Goal: Task Accomplishment & Management: Manage account settings

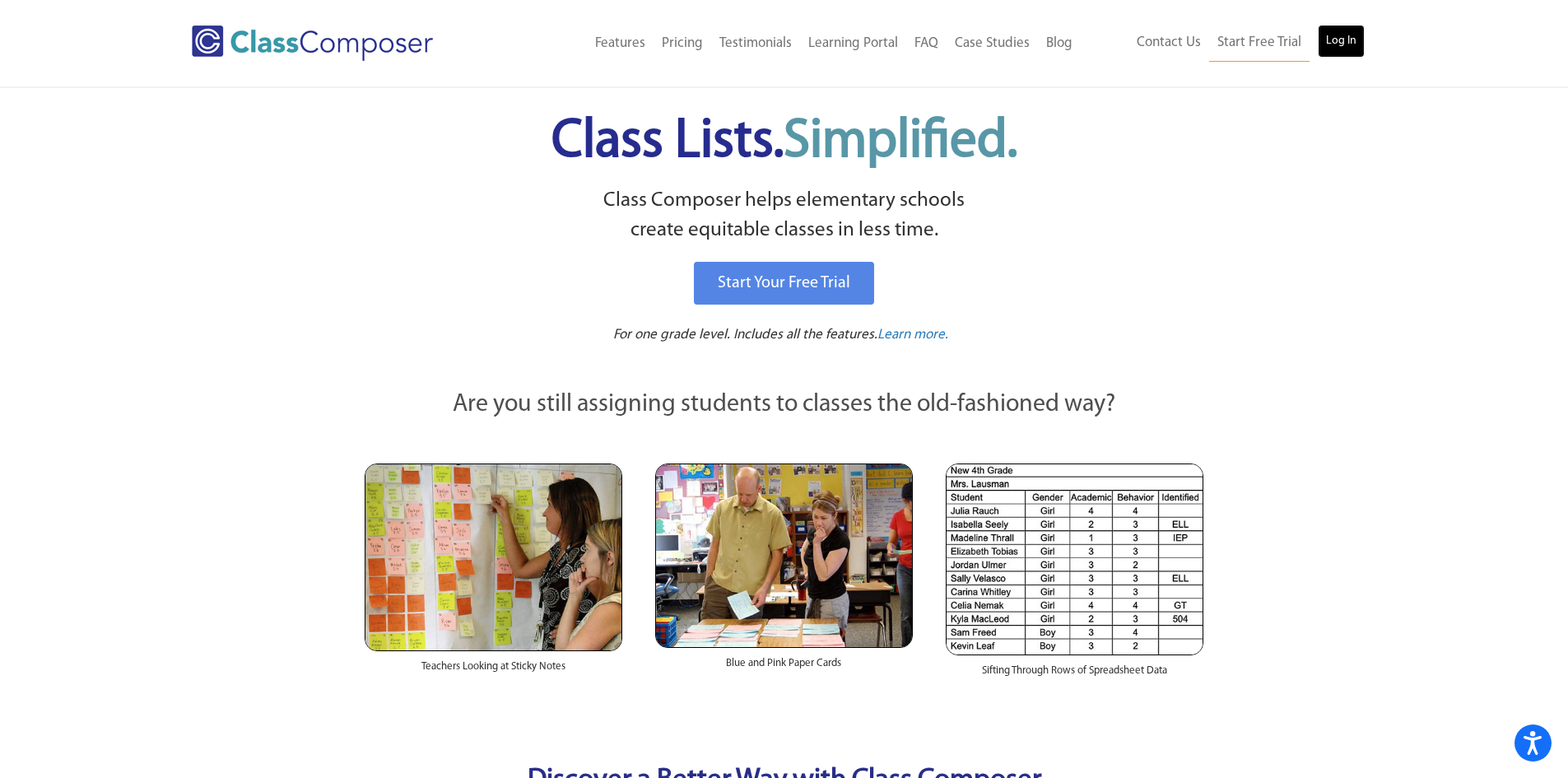
click at [1348, 44] on link "Log In" at bounding box center [1341, 40] width 47 height 33
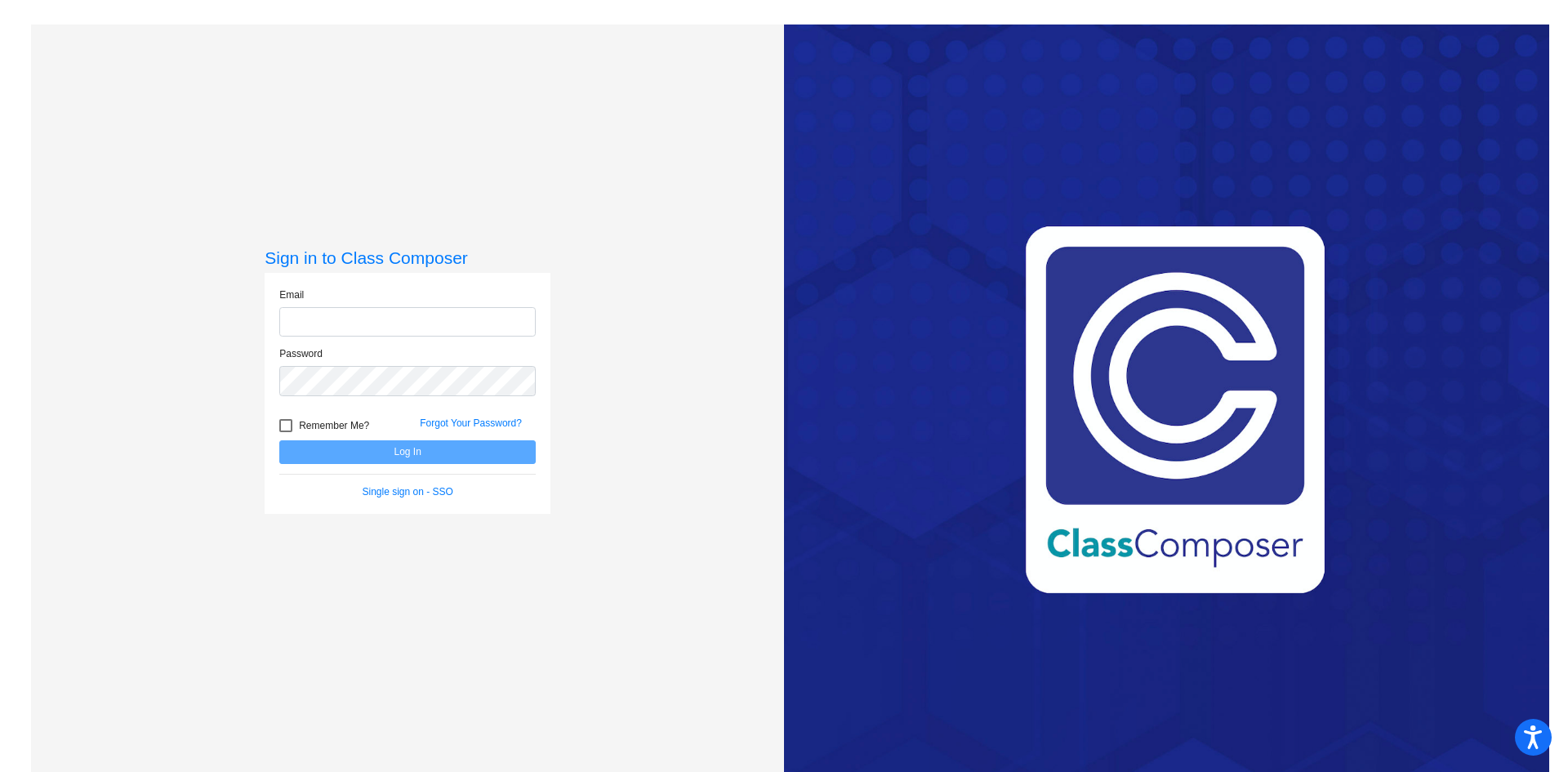
click at [356, 317] on input "email" at bounding box center [407, 322] width 257 height 30
click at [297, 315] on input "email" at bounding box center [407, 322] width 257 height 30
type input "adaniels@cvs.k12.mi.us"
click at [279, 440] on button "Log In" at bounding box center [407, 452] width 257 height 24
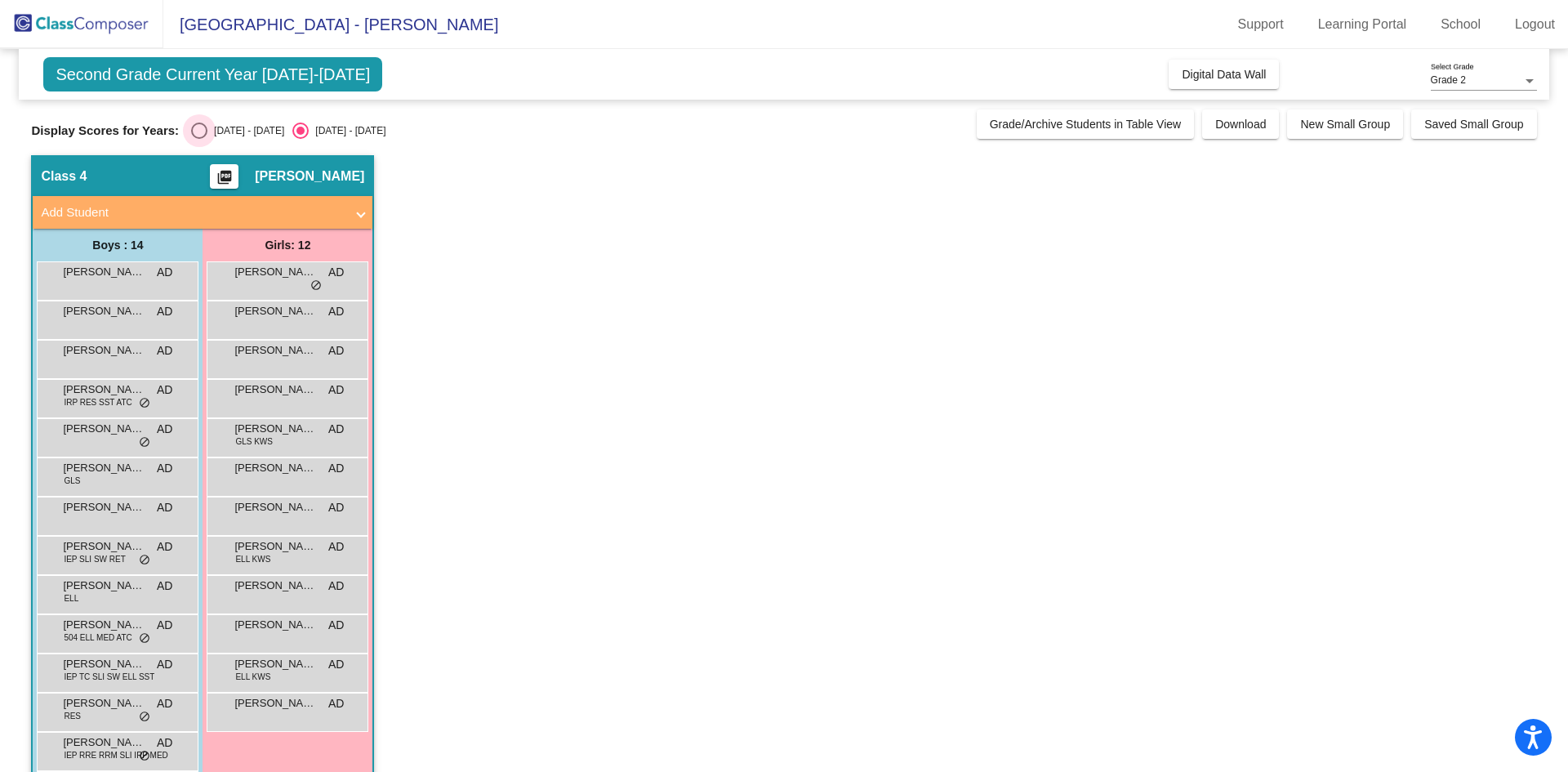
click at [232, 130] on div "2024 - 2025" at bounding box center [246, 130] width 76 height 15
click at [199, 139] on input "2024 - 2025" at bounding box center [199, 139] width 1 height 1
radio input "true"
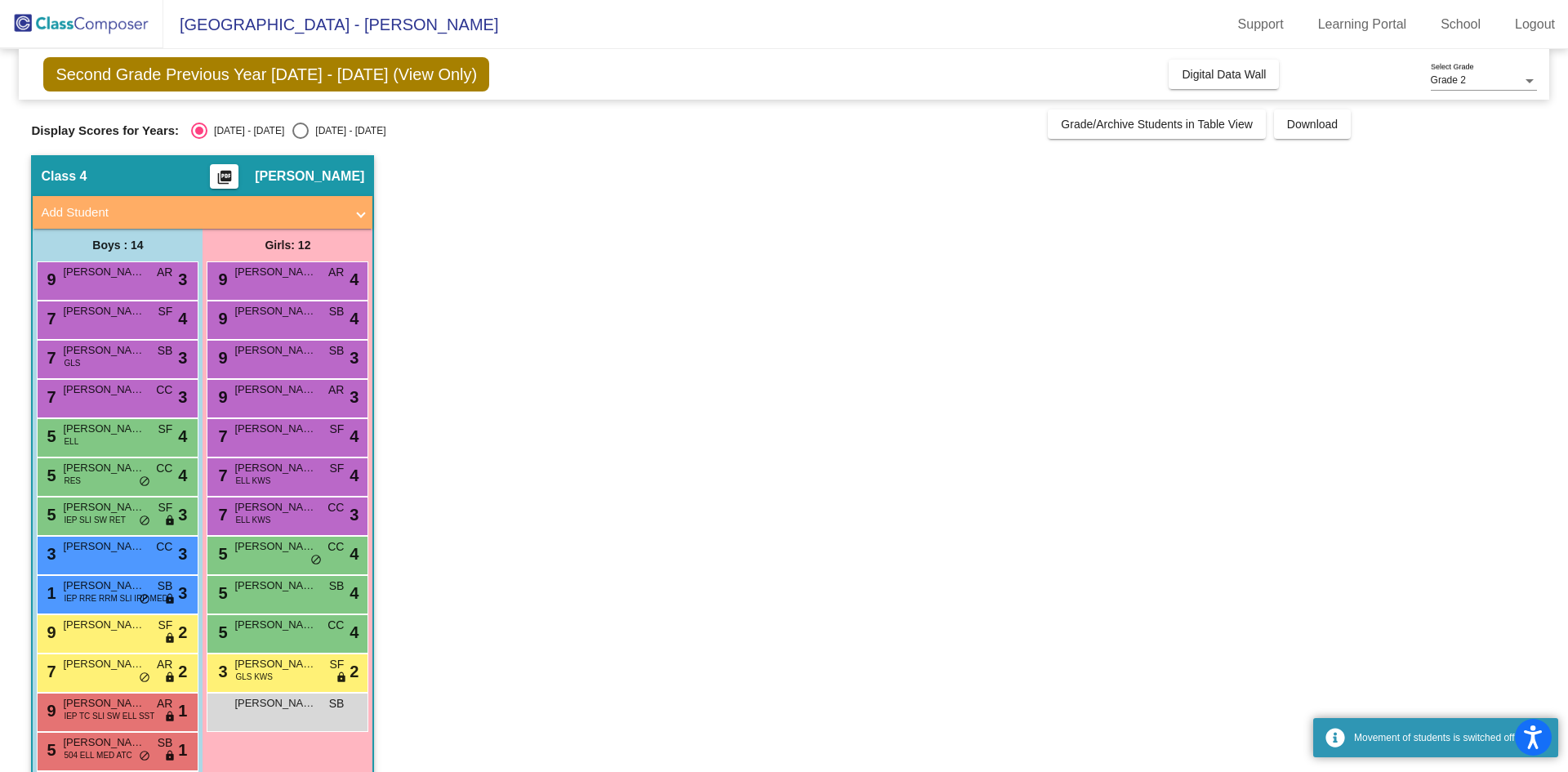
scroll to position [65, 0]
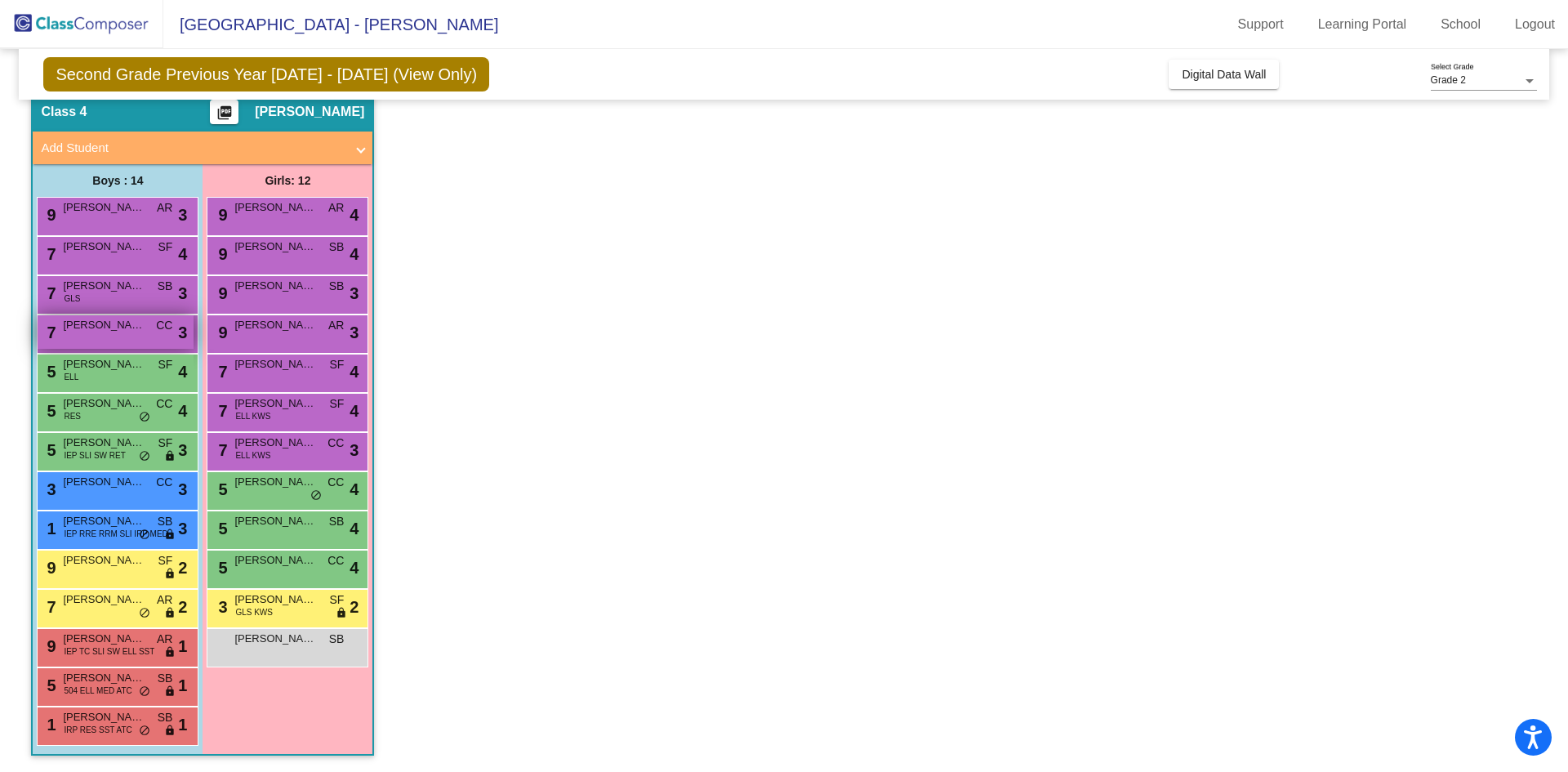
click at [140, 344] on div "7 Hayden Safadi CC lock do_not_disturb_alt 3" at bounding box center [115, 332] width 156 height 33
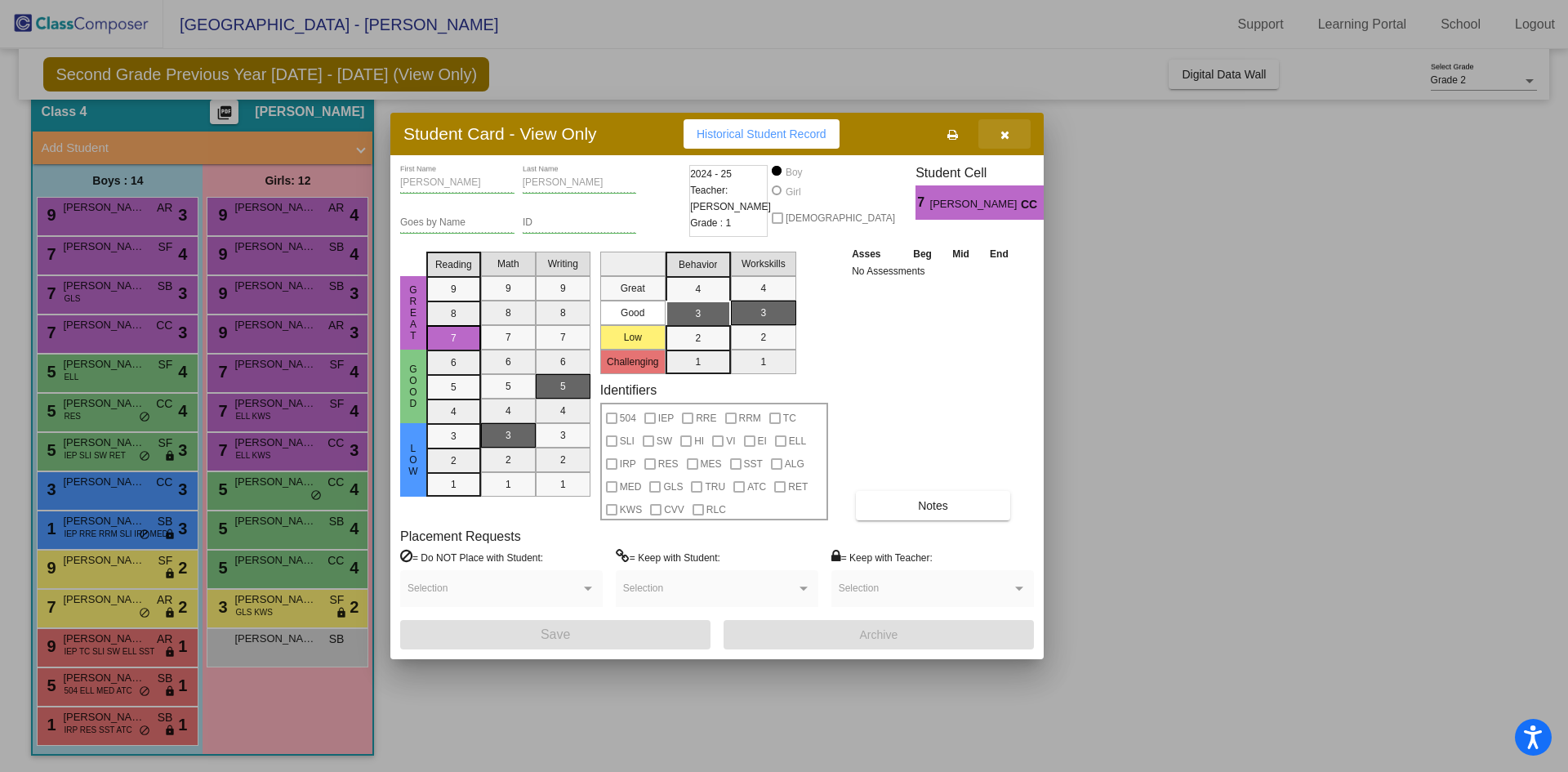
click at [1005, 135] on icon "button" at bounding box center [1004, 135] width 9 height 12
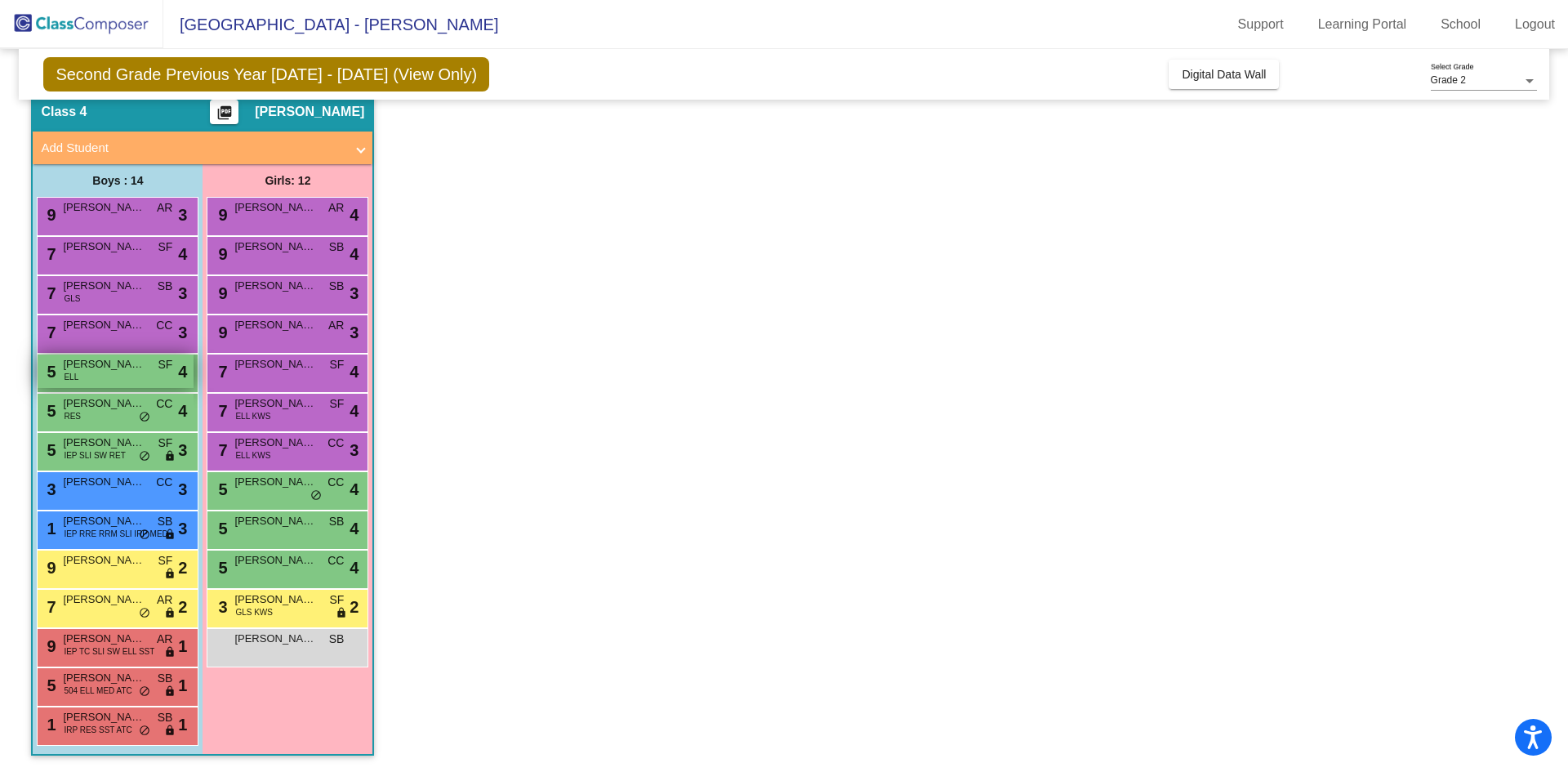
click at [84, 363] on span "Liam Gallo" at bounding box center [103, 364] width 81 height 17
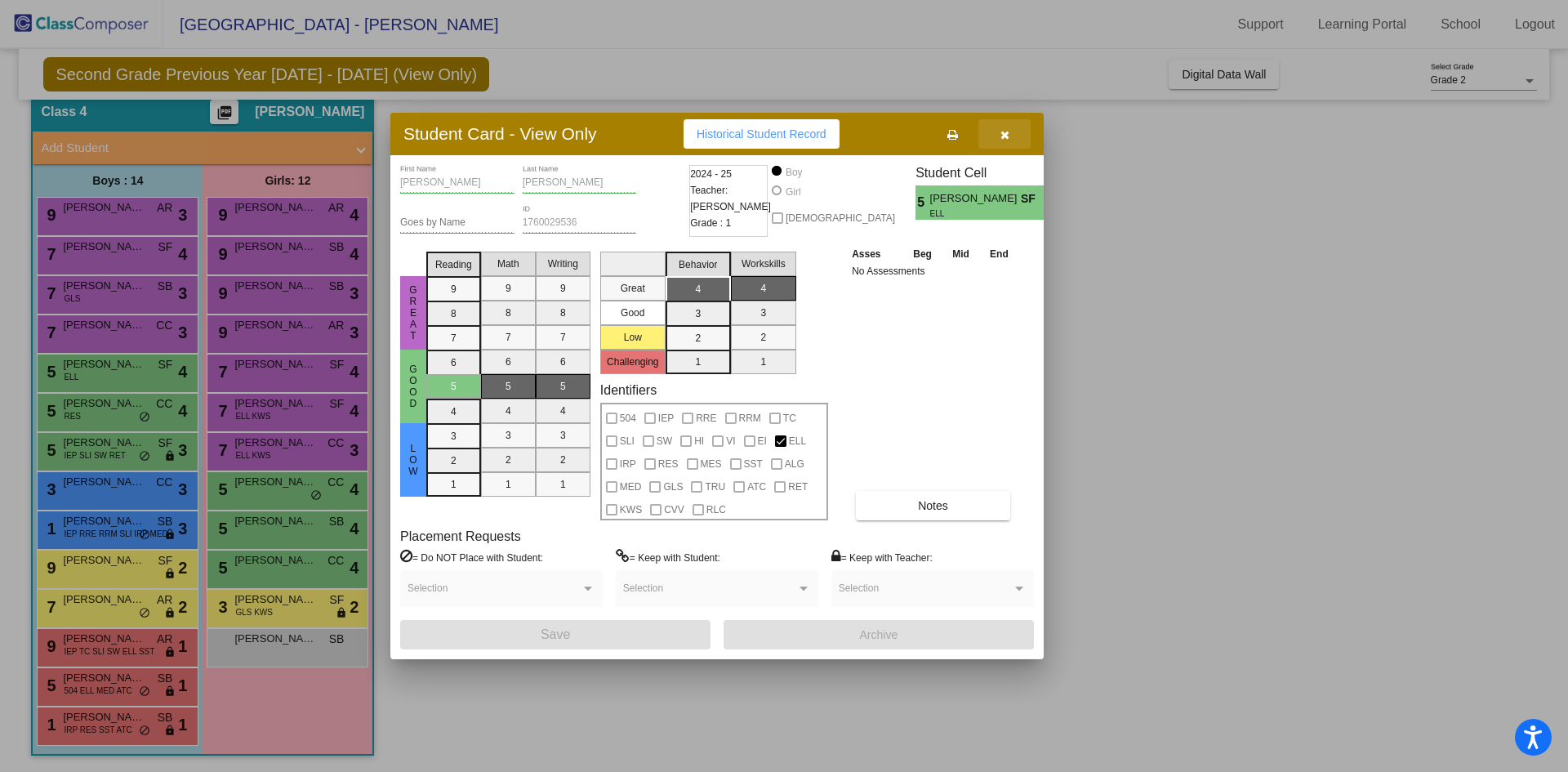
click at [1005, 138] on icon "button" at bounding box center [1004, 135] width 9 height 12
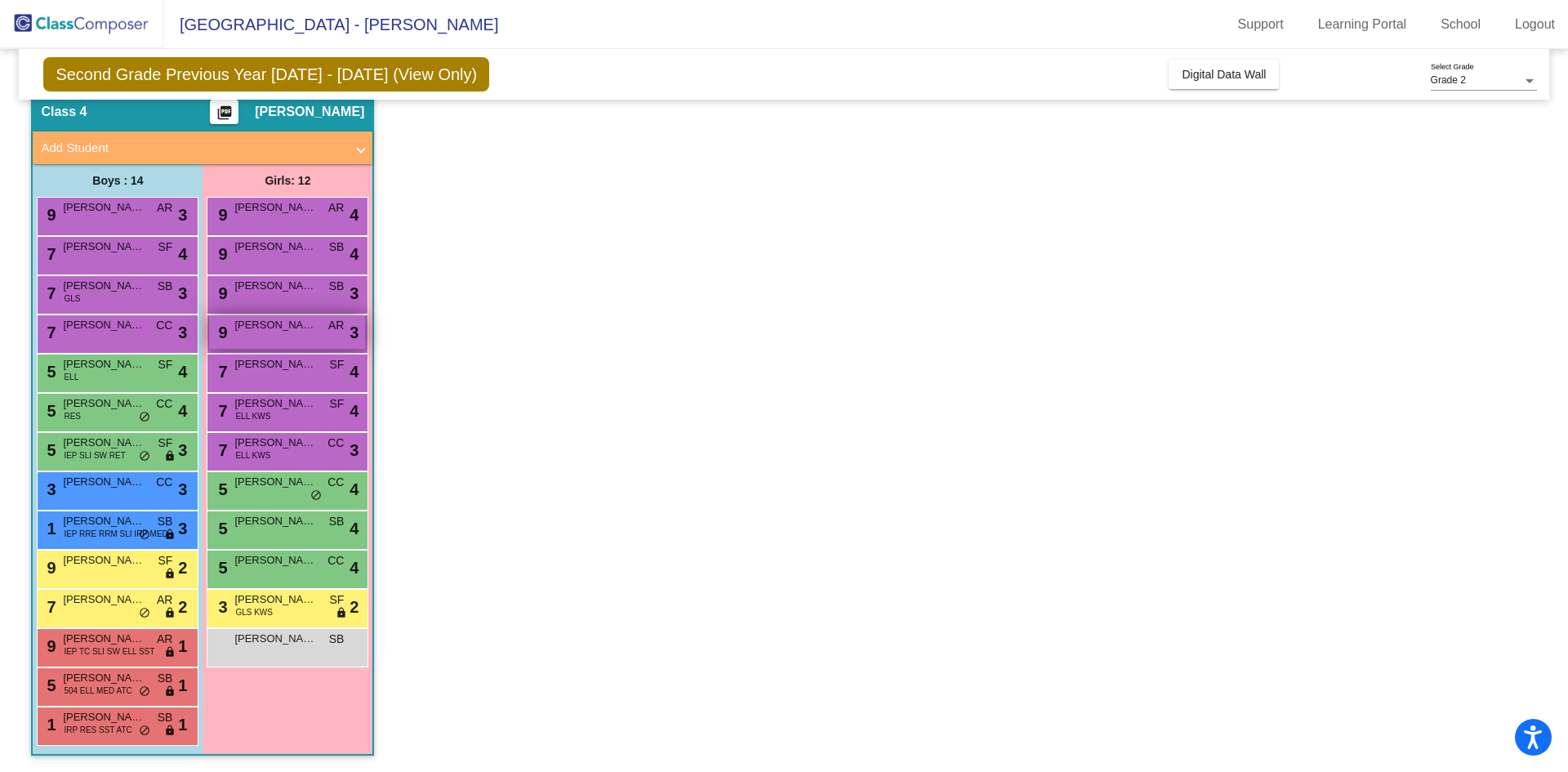
click at [301, 334] on div "9 Stella Saba AR lock do_not_disturb_alt 3" at bounding box center [286, 332] width 156 height 33
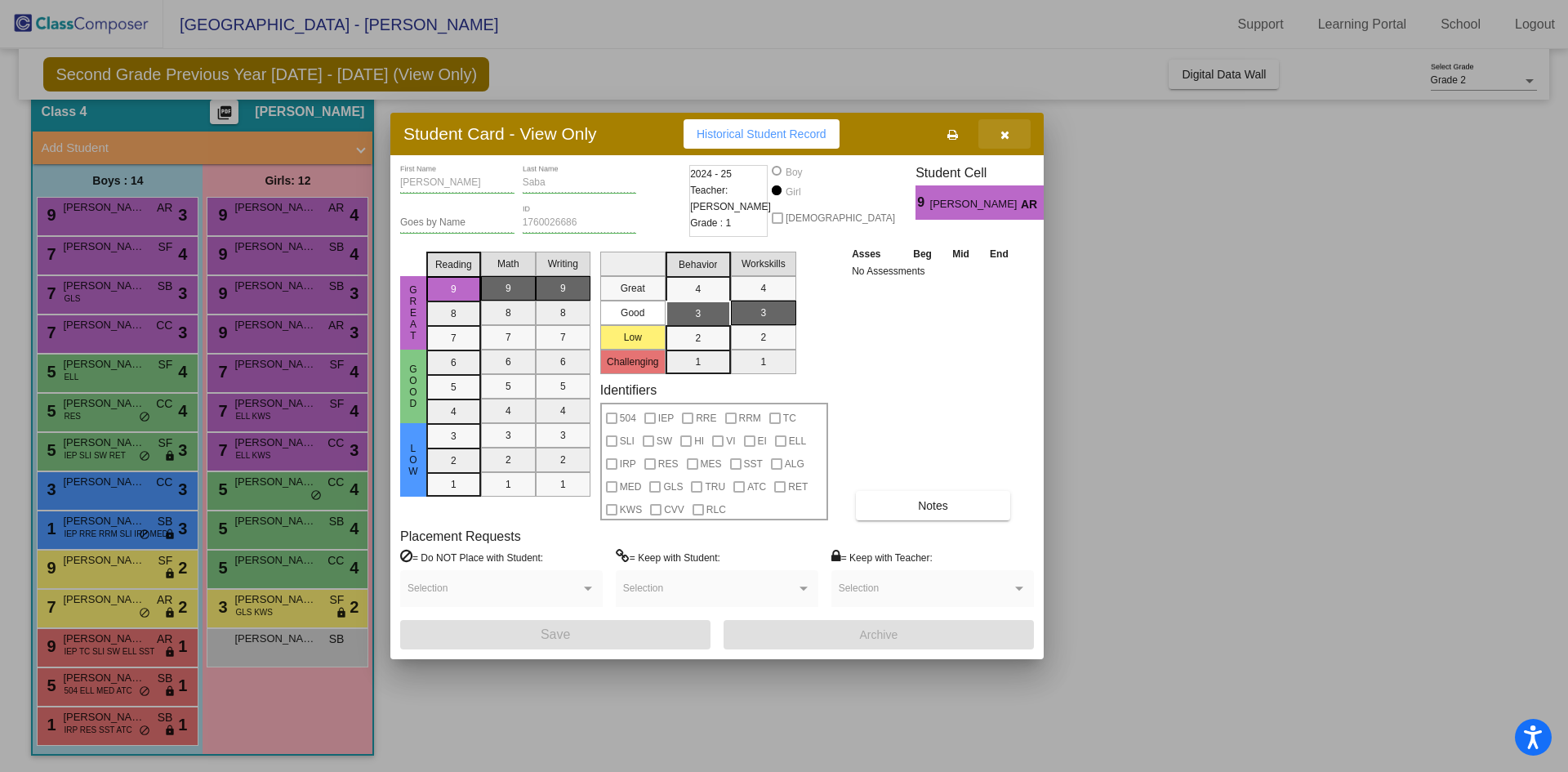
click at [1005, 128] on span "button" at bounding box center [1004, 133] width 9 height 13
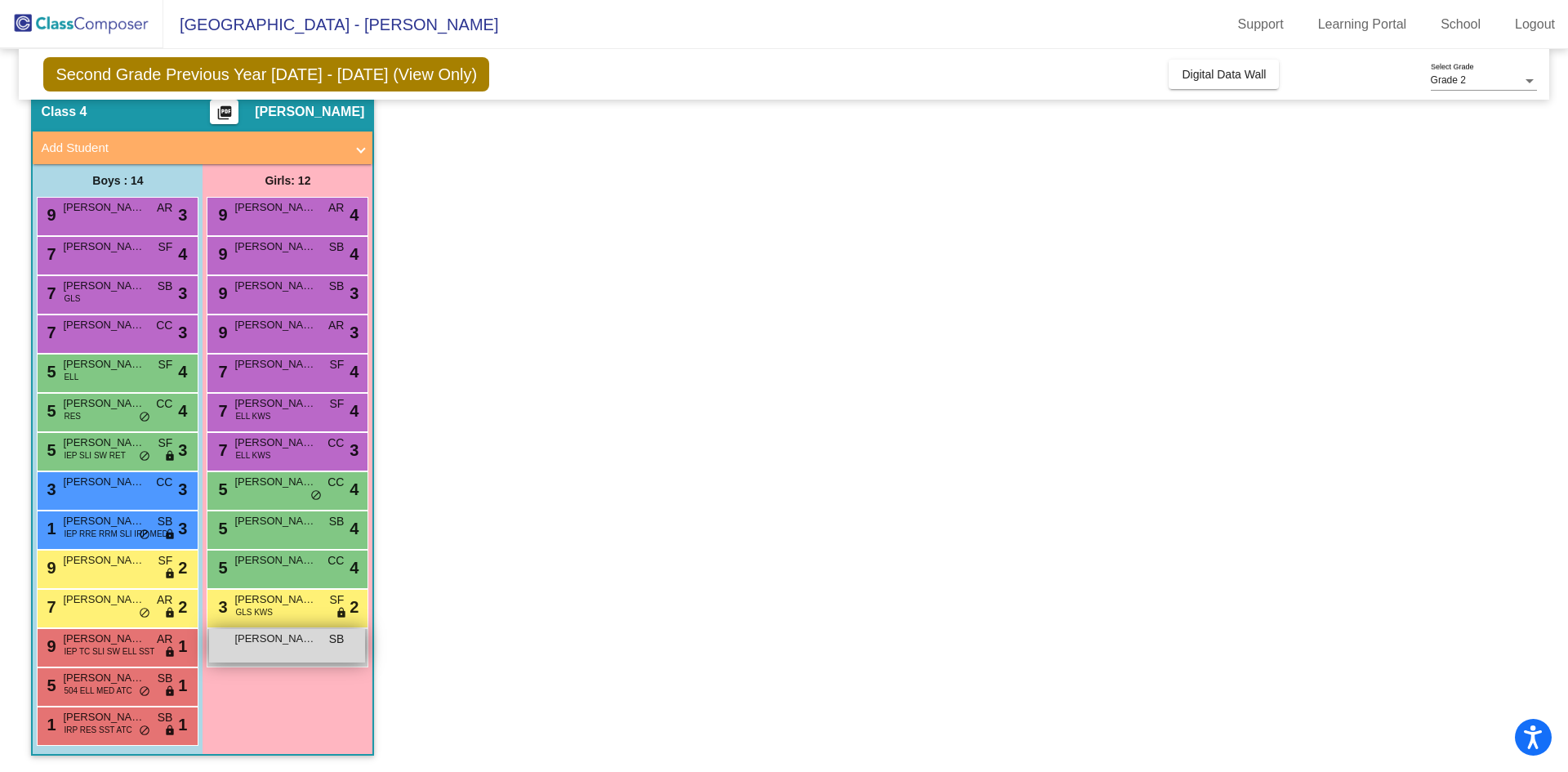
click at [331, 647] on span "SB" at bounding box center [337, 640] width 16 height 18
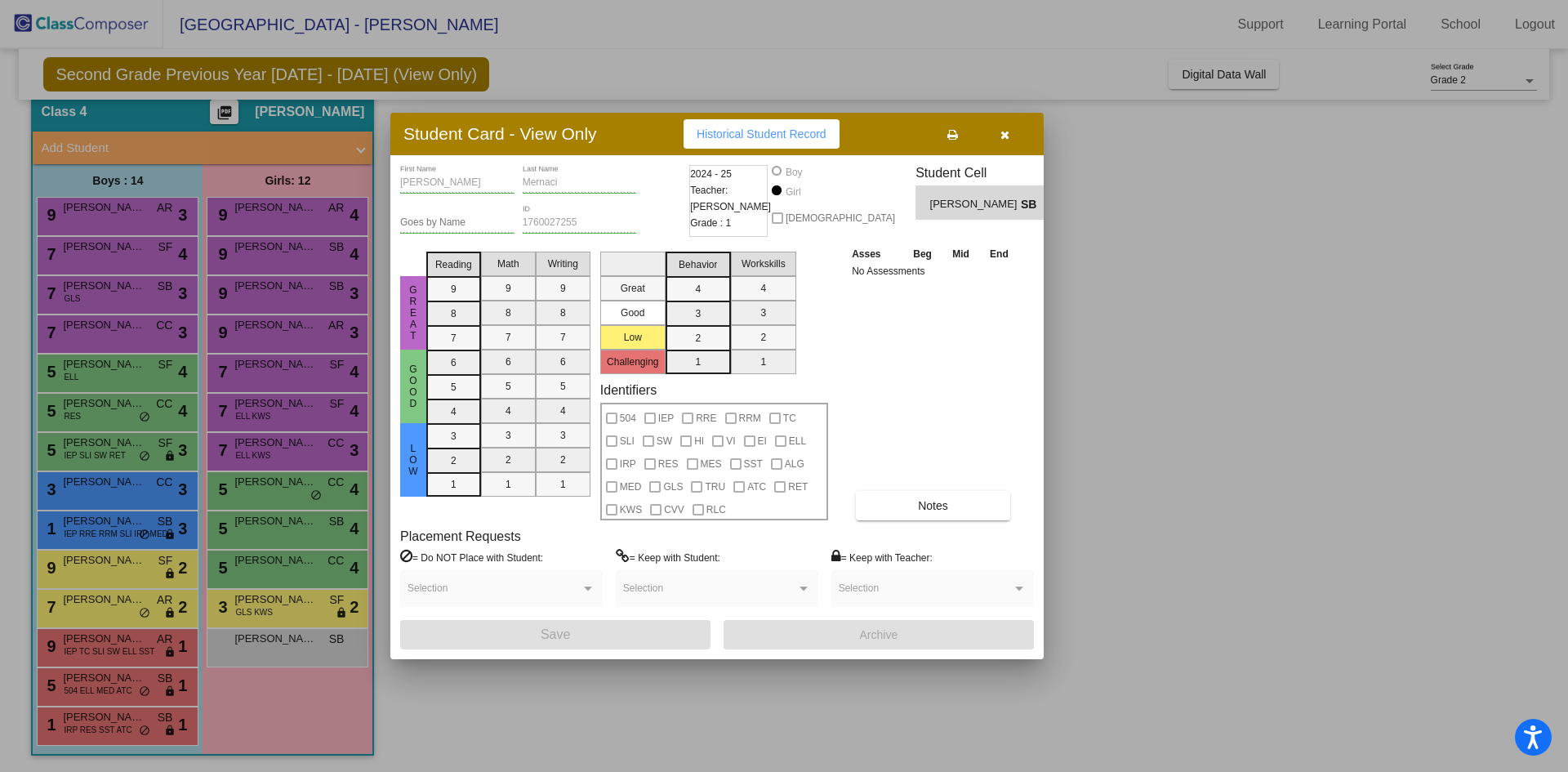
click at [1005, 136] on icon "button" at bounding box center [1004, 135] width 9 height 12
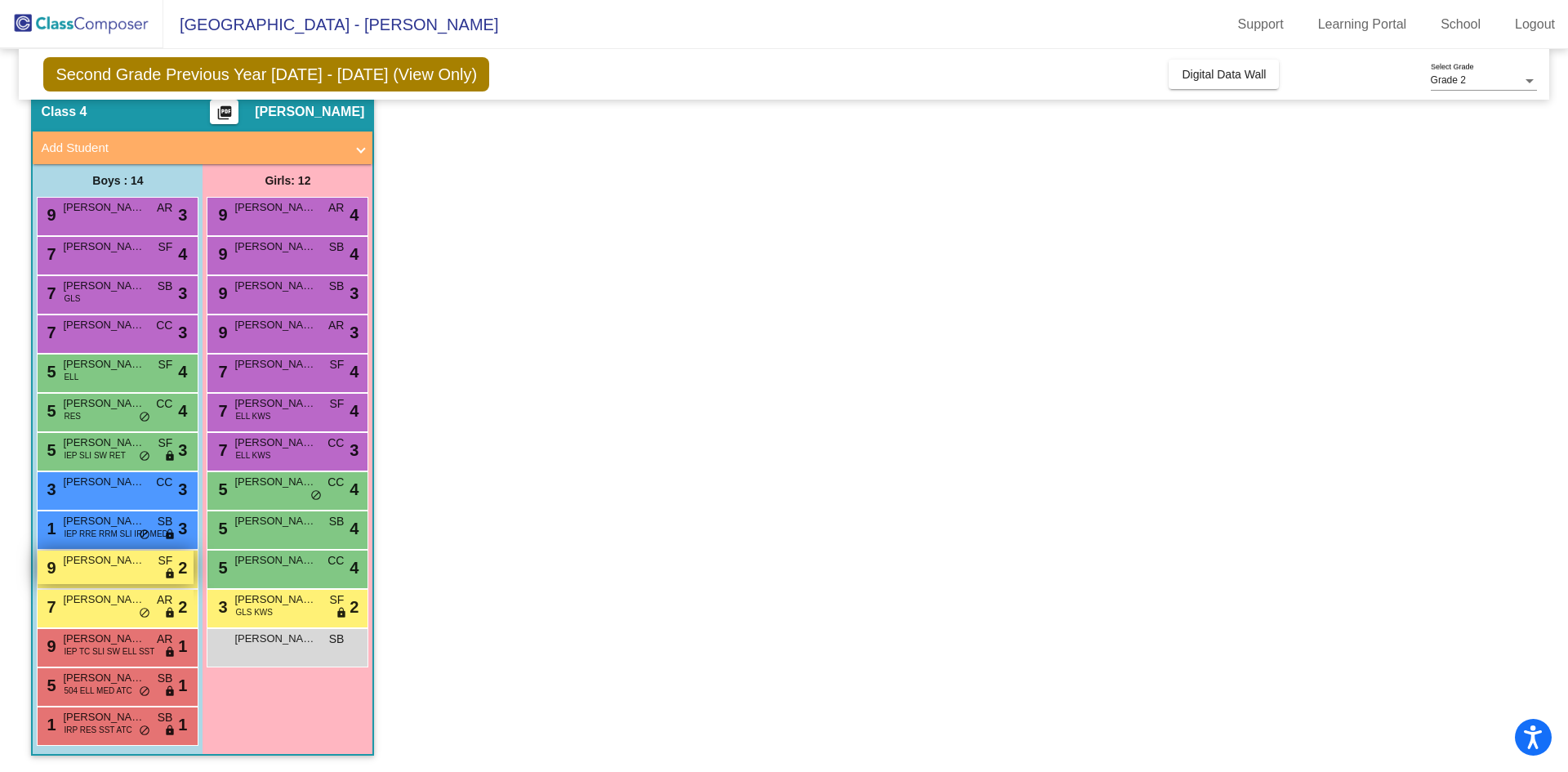
click at [117, 568] on div "9 Alexander Luts SF lock do_not_disturb_alt 2" at bounding box center [115, 567] width 156 height 33
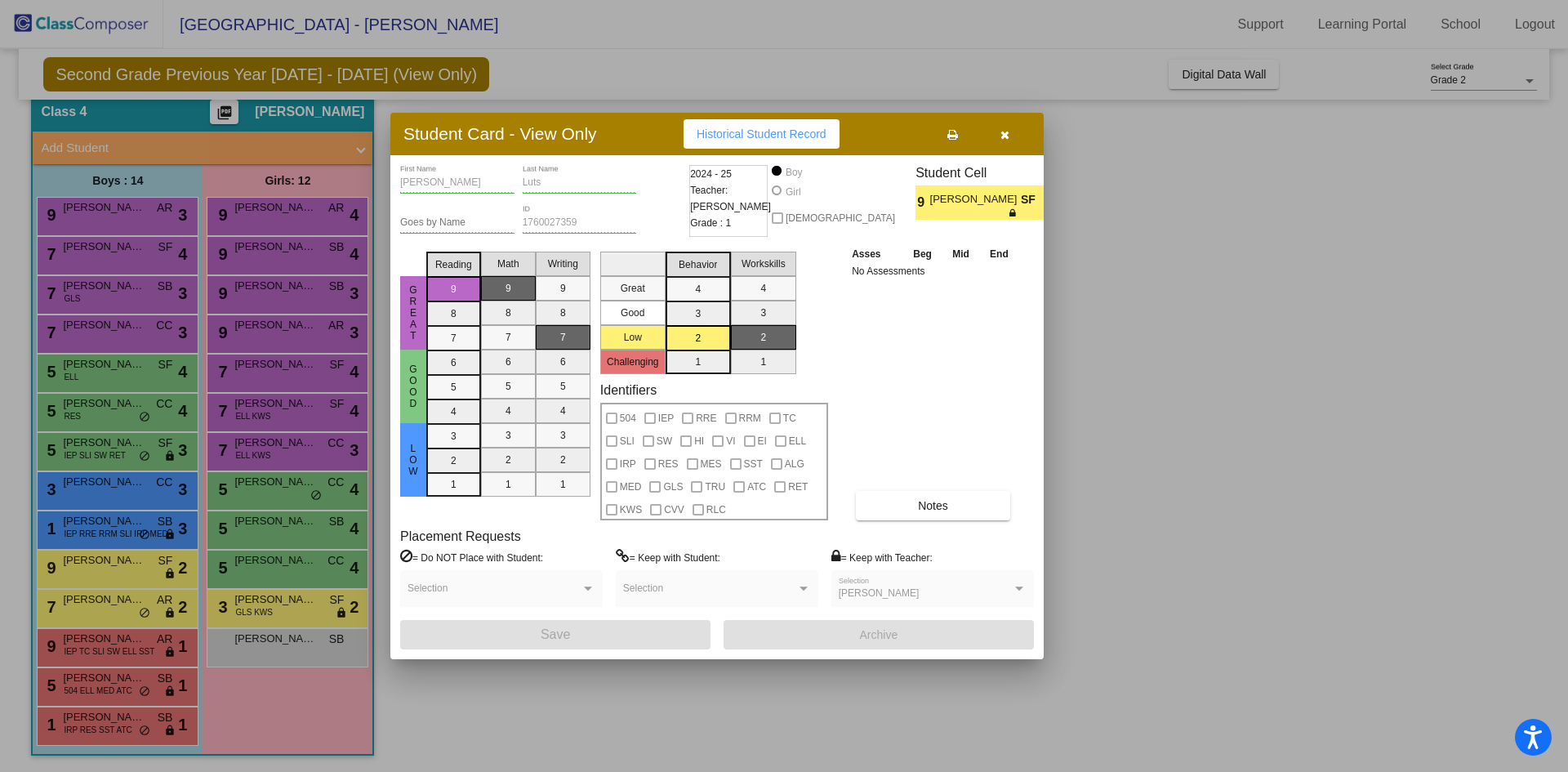
click at [1008, 133] on icon "button" at bounding box center [1004, 135] width 9 height 12
